Goal: Information Seeking & Learning: Understand process/instructions

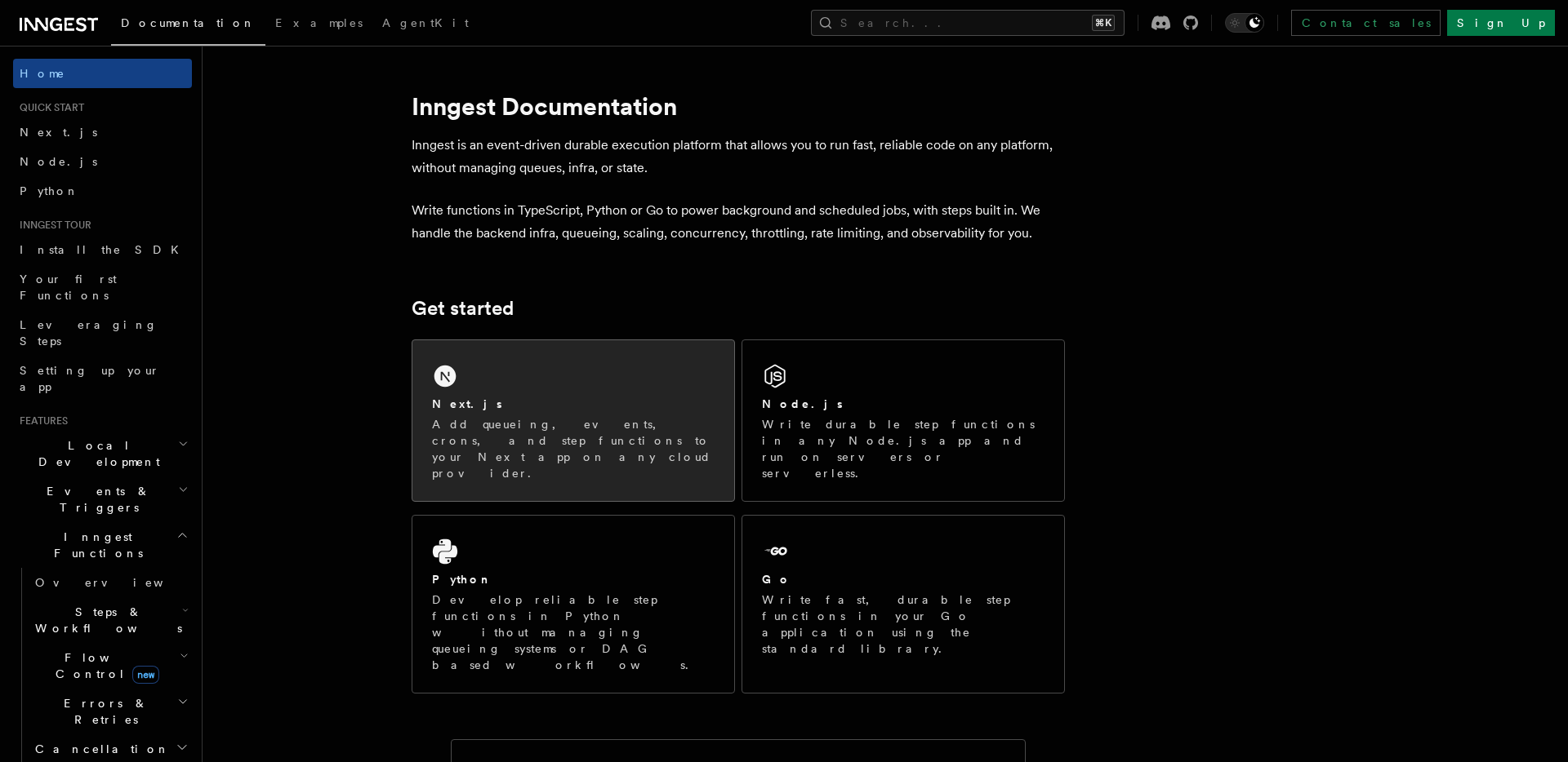
click at [577, 381] on div "Next.js Add queueing, events, crons, and step functions to your Next app on any…" at bounding box center [573, 420] width 321 height 161
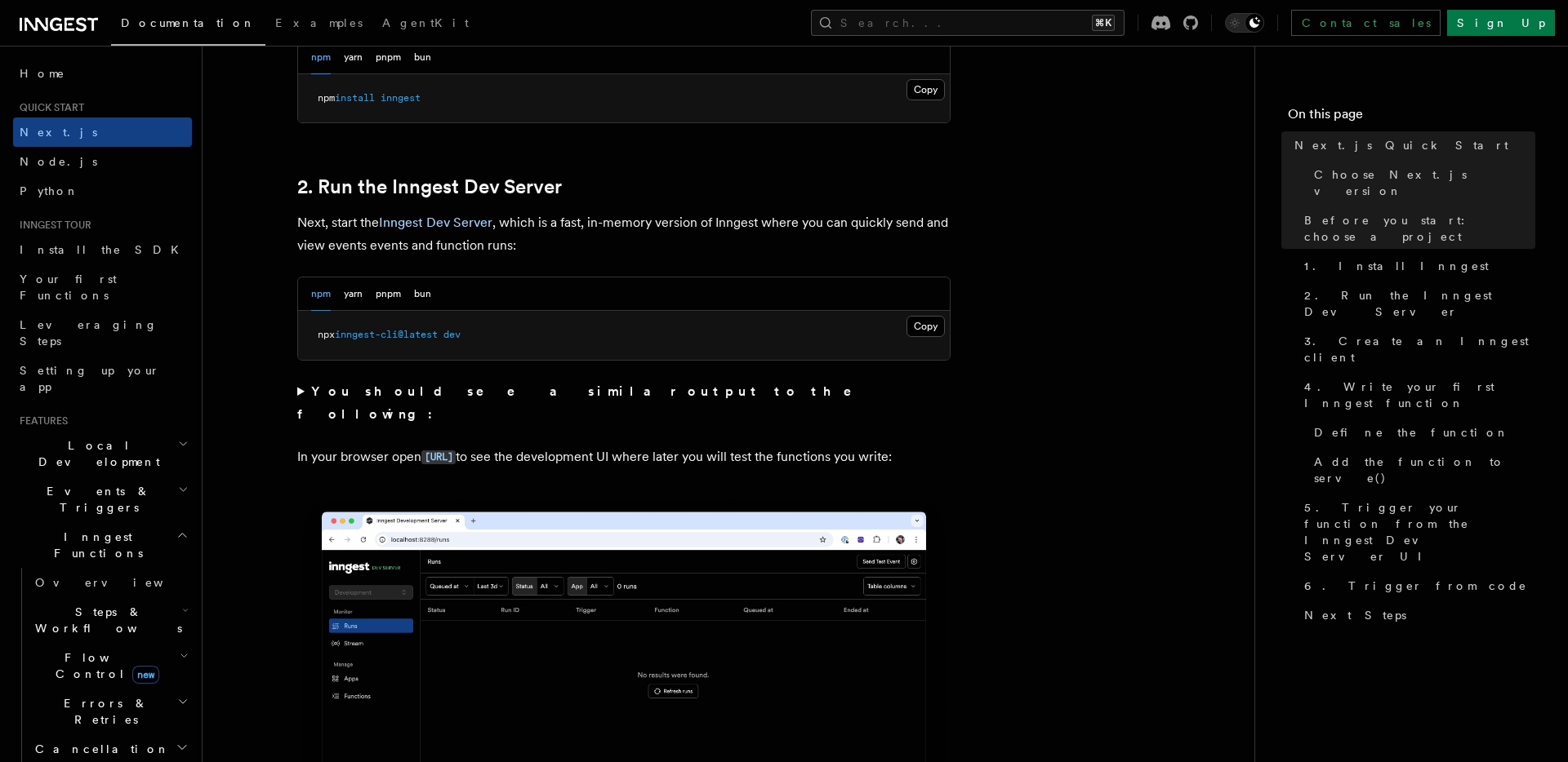
scroll to position [1095, 0]
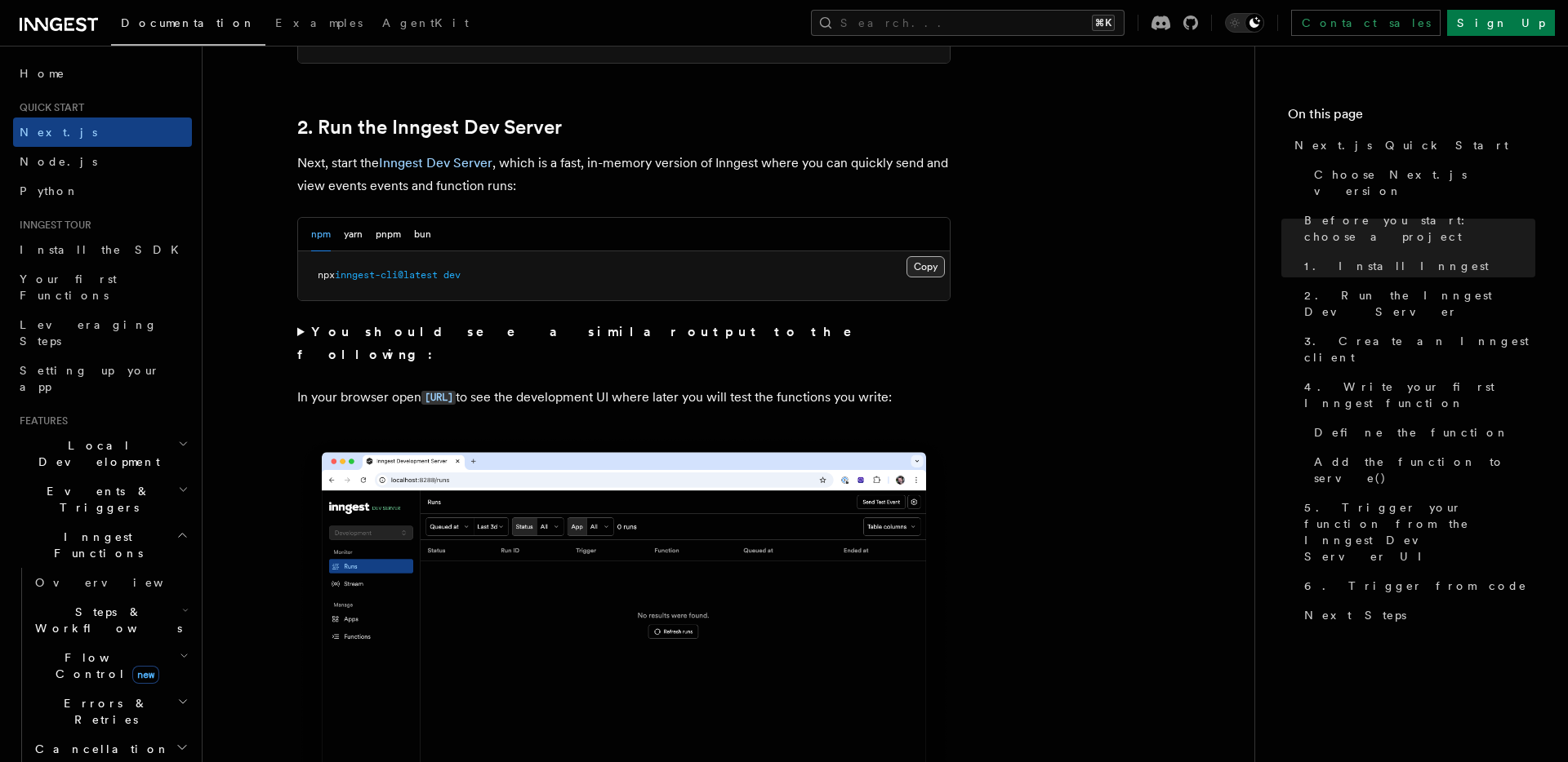
click at [924, 272] on button "Copy Copied" at bounding box center [925, 267] width 38 height 22
